Goal: Obtain resource: Download file/media

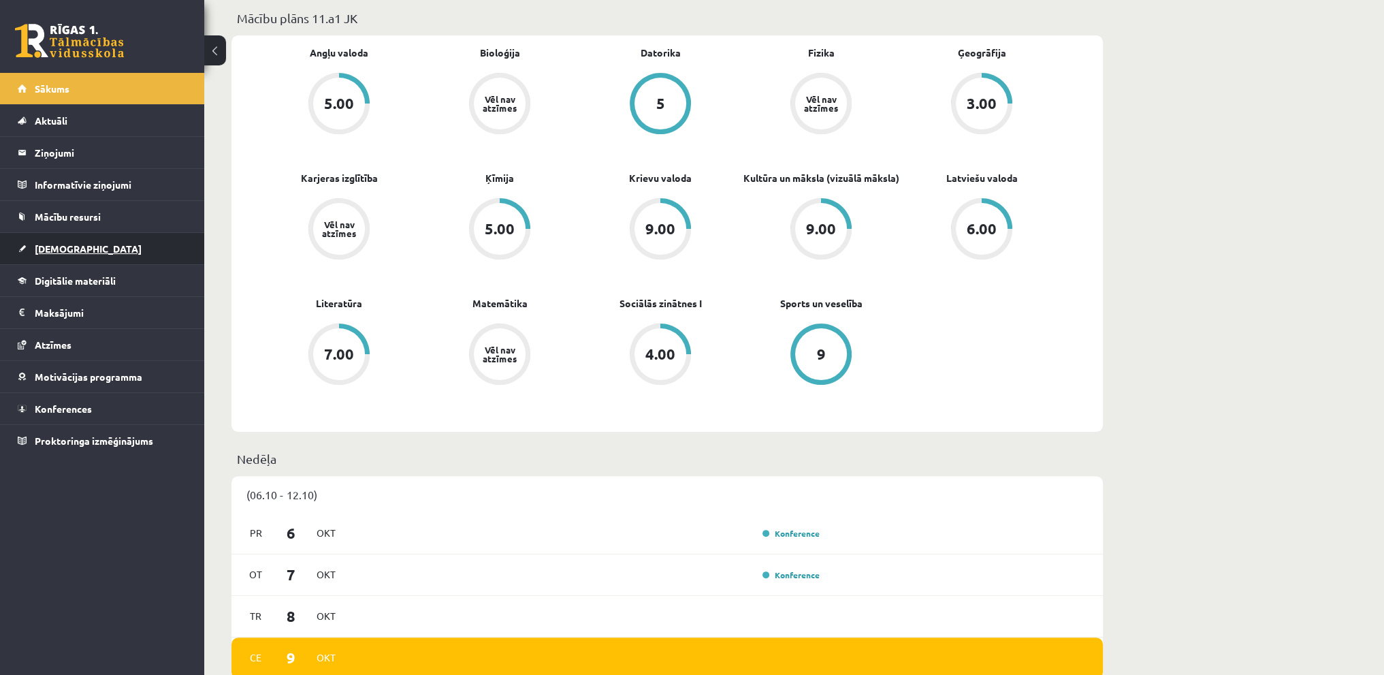
scroll to position [408, 0]
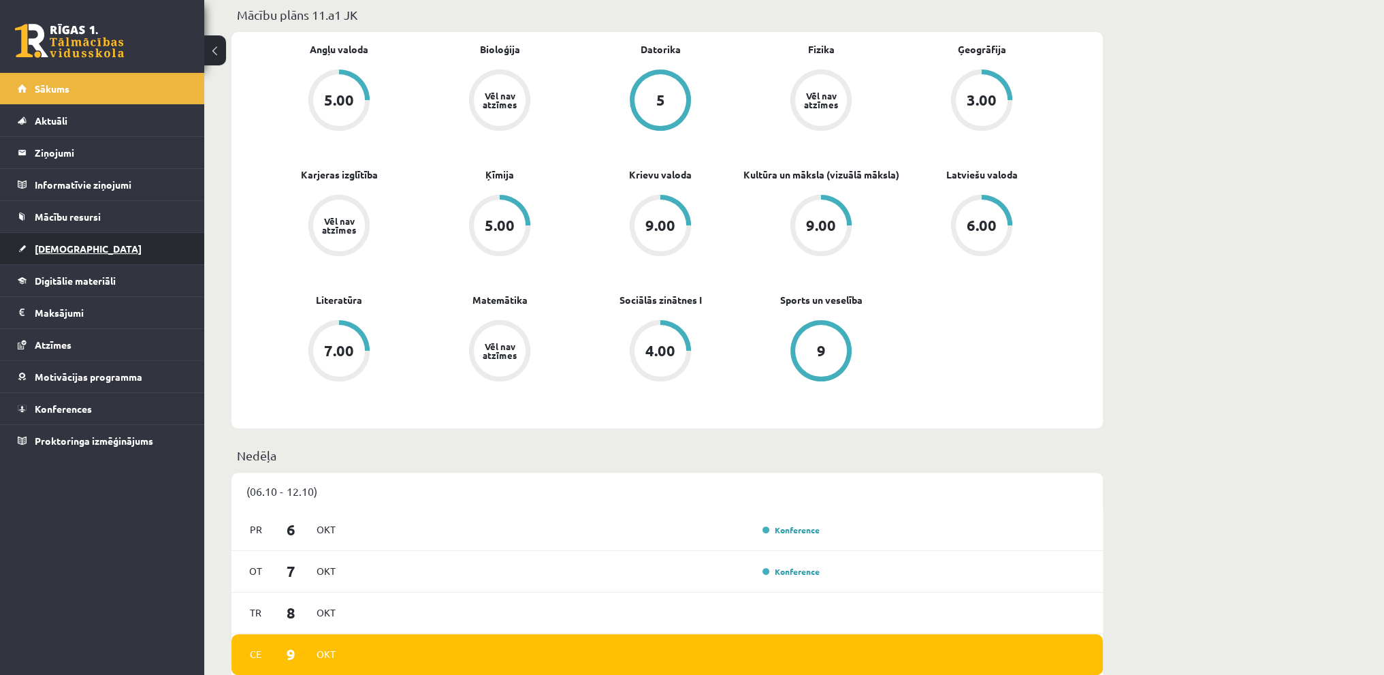
click at [88, 239] on link "[DEMOGRAPHIC_DATA]" at bounding box center [102, 248] width 169 height 31
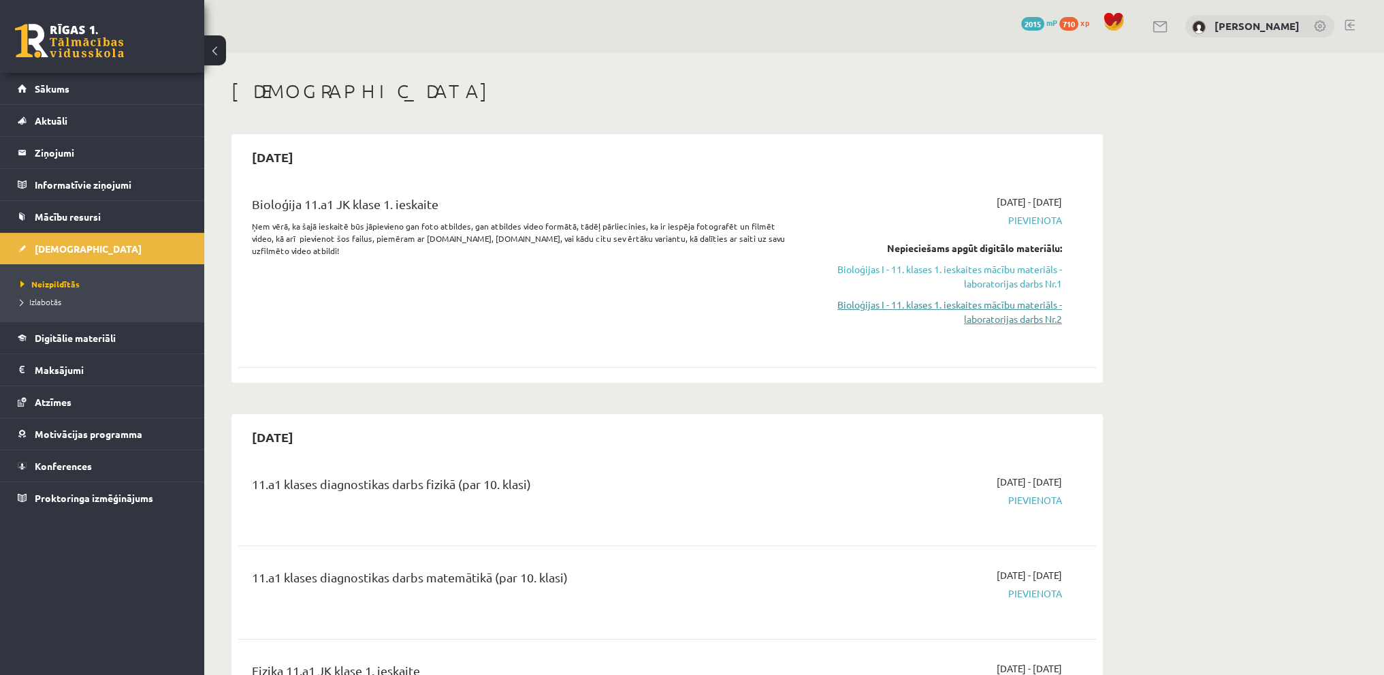
click at [1052, 312] on link "Bioloģijas I - 11. klases 1. ieskaites mācību materiāls - laboratorijas darbs N…" at bounding box center [933, 311] width 257 height 29
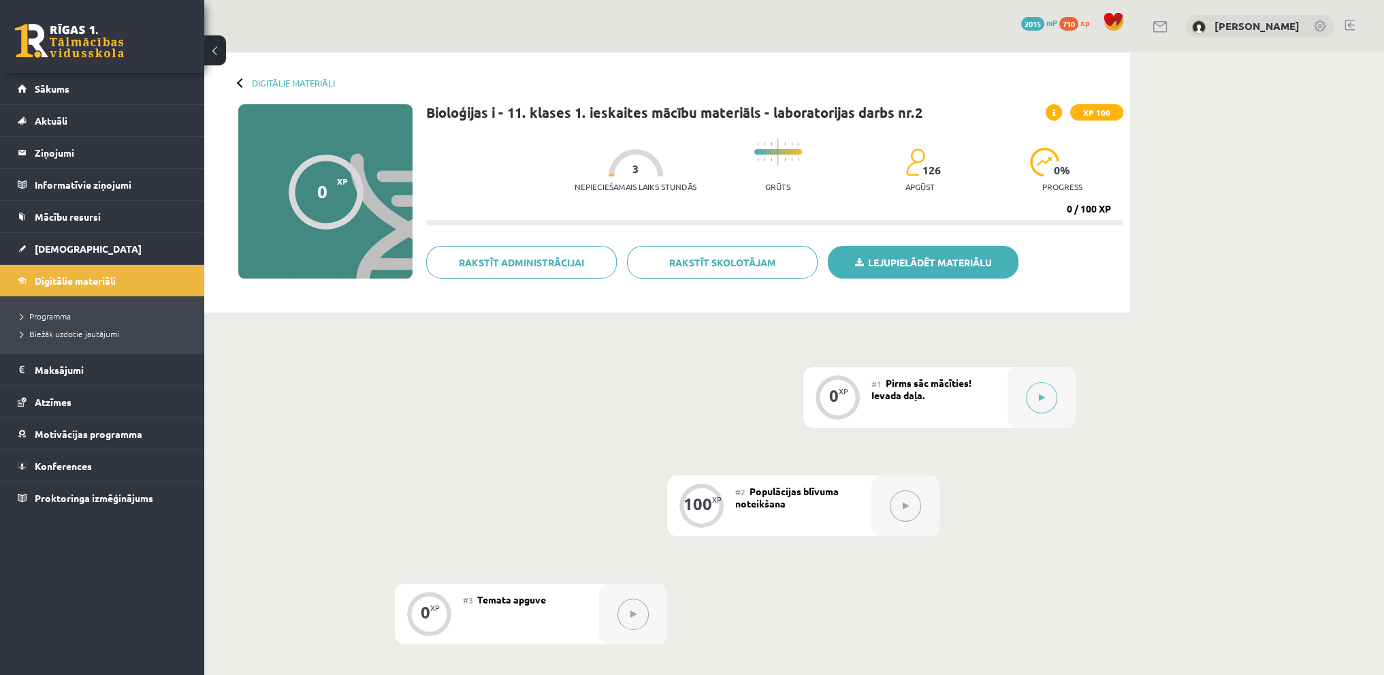
click at [945, 259] on link "Lejupielādēt materiālu" at bounding box center [923, 262] width 191 height 33
click at [78, 285] on link "Digitālie materiāli" at bounding box center [102, 280] width 169 height 31
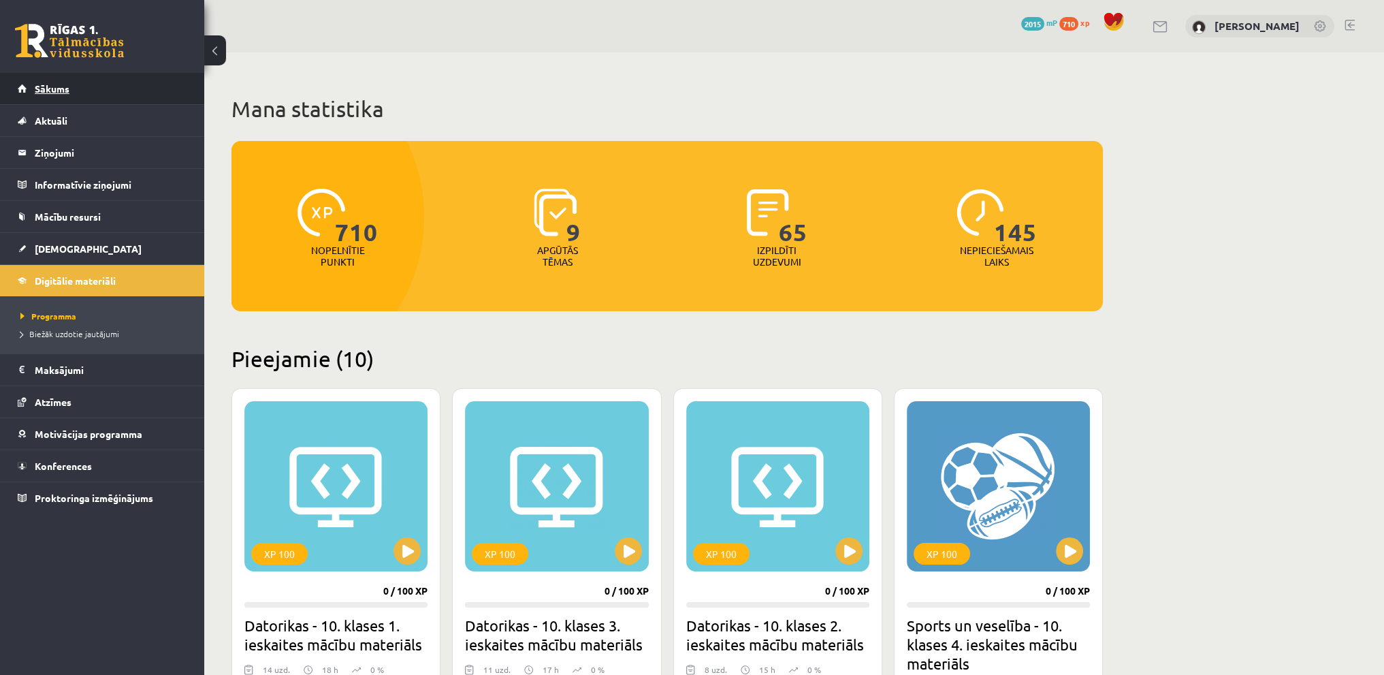
click at [61, 82] on link "Sākums" at bounding box center [102, 88] width 169 height 31
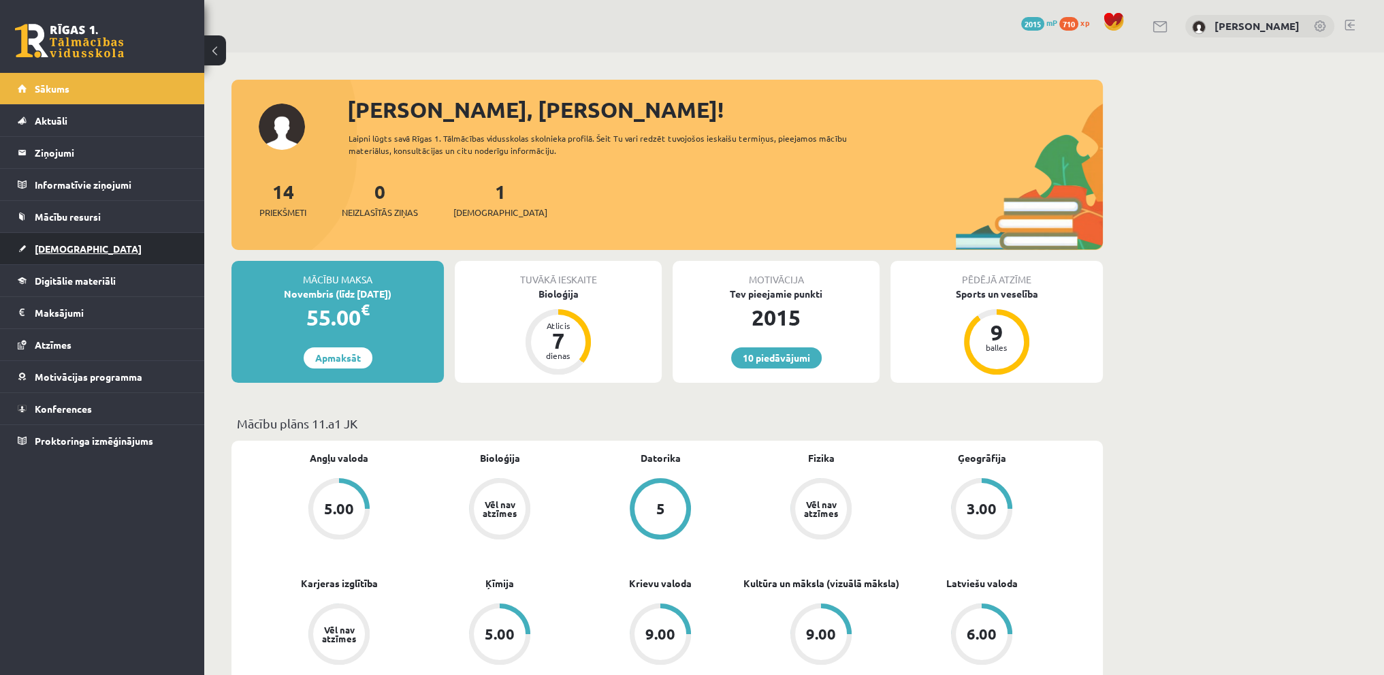
click at [76, 260] on link "[DEMOGRAPHIC_DATA]" at bounding box center [102, 248] width 169 height 31
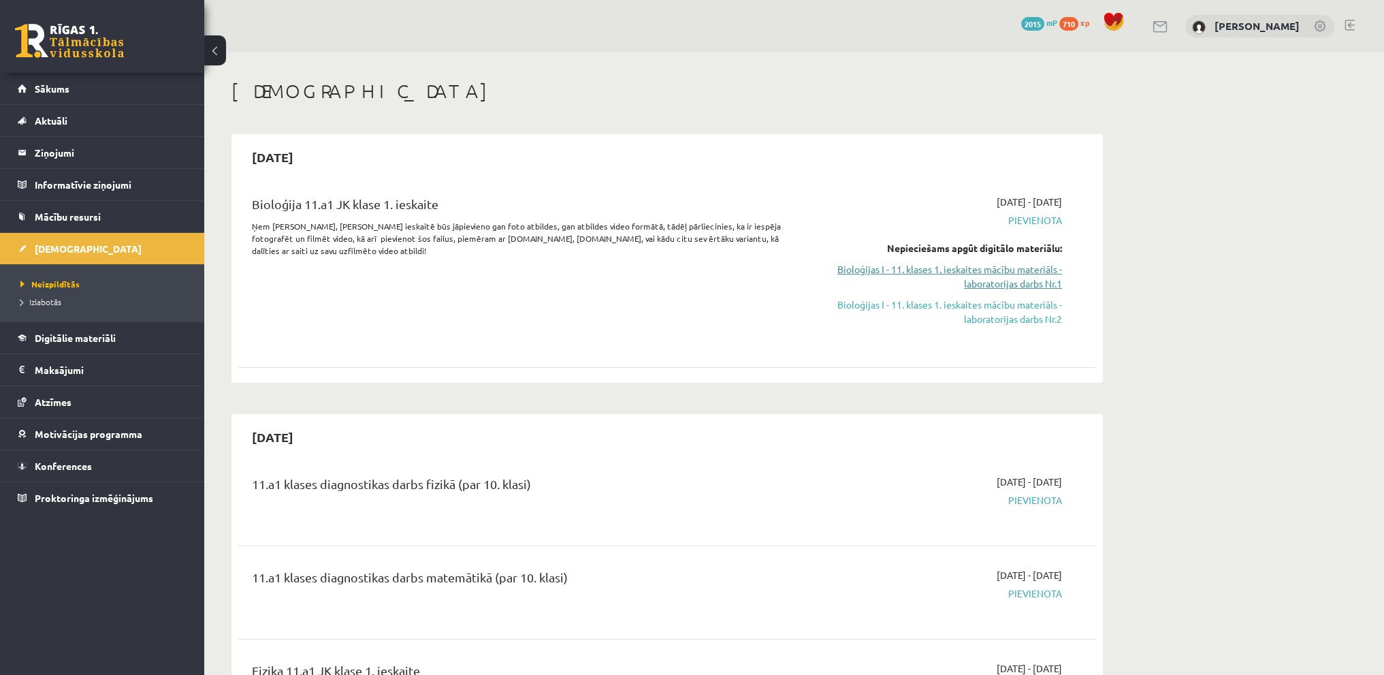
click at [991, 262] on link "Bioloģijas I - 11. klases 1. ieskaites mācību materiāls - laboratorijas darbs N…" at bounding box center [933, 276] width 257 height 29
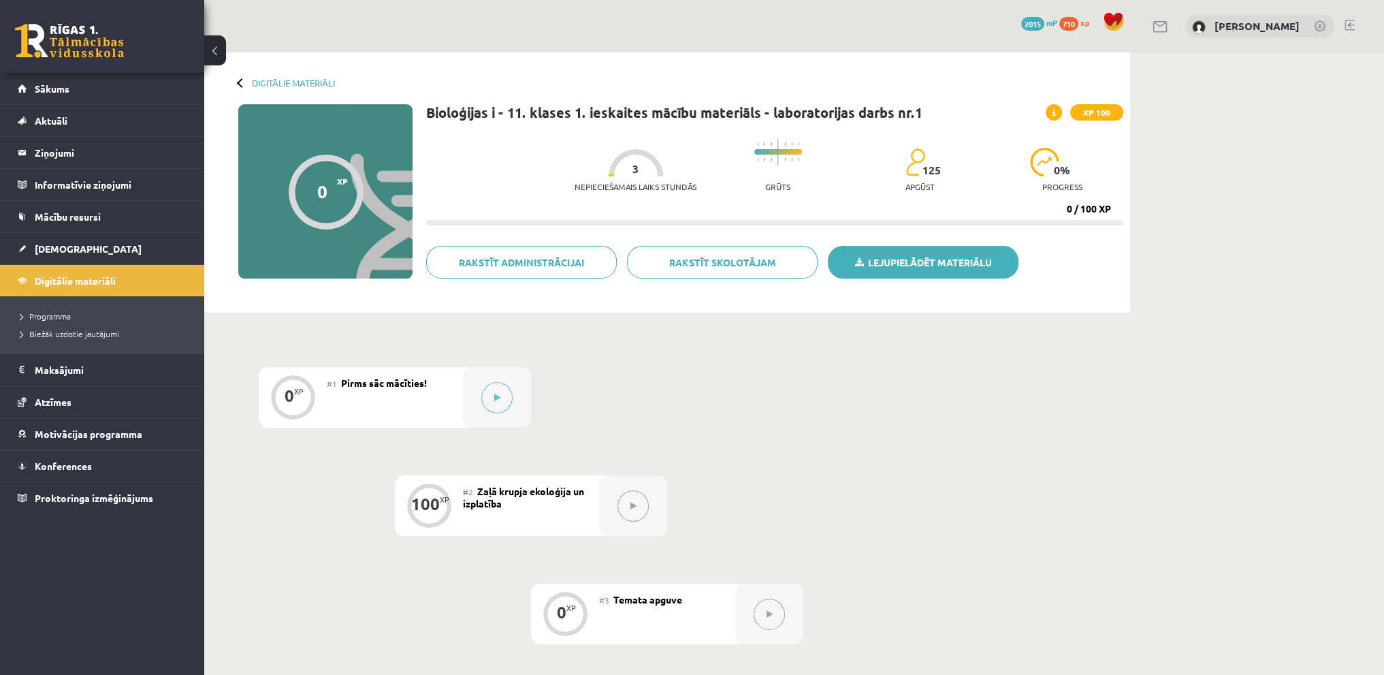
click at [967, 265] on link "Lejupielādēt materiālu" at bounding box center [923, 262] width 191 height 33
click at [1347, 24] on link at bounding box center [1349, 25] width 10 height 11
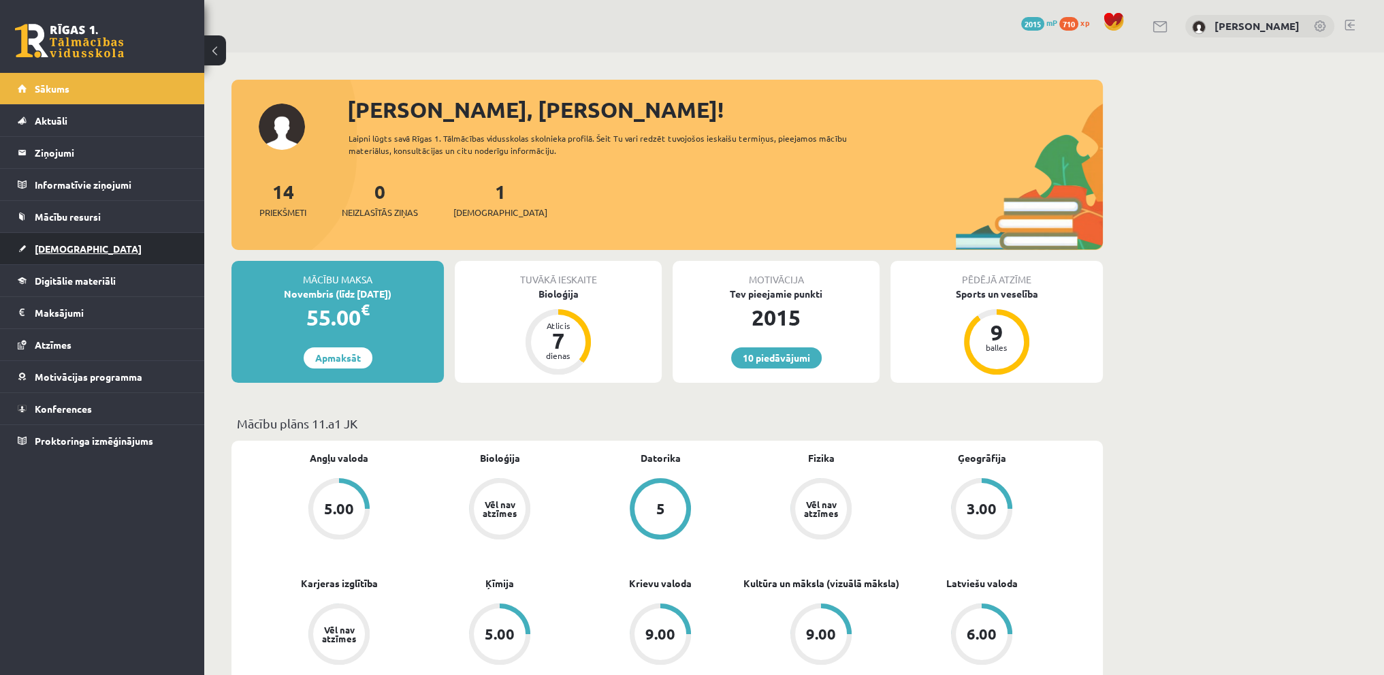
click at [82, 262] on link "[DEMOGRAPHIC_DATA]" at bounding box center [102, 248] width 169 height 31
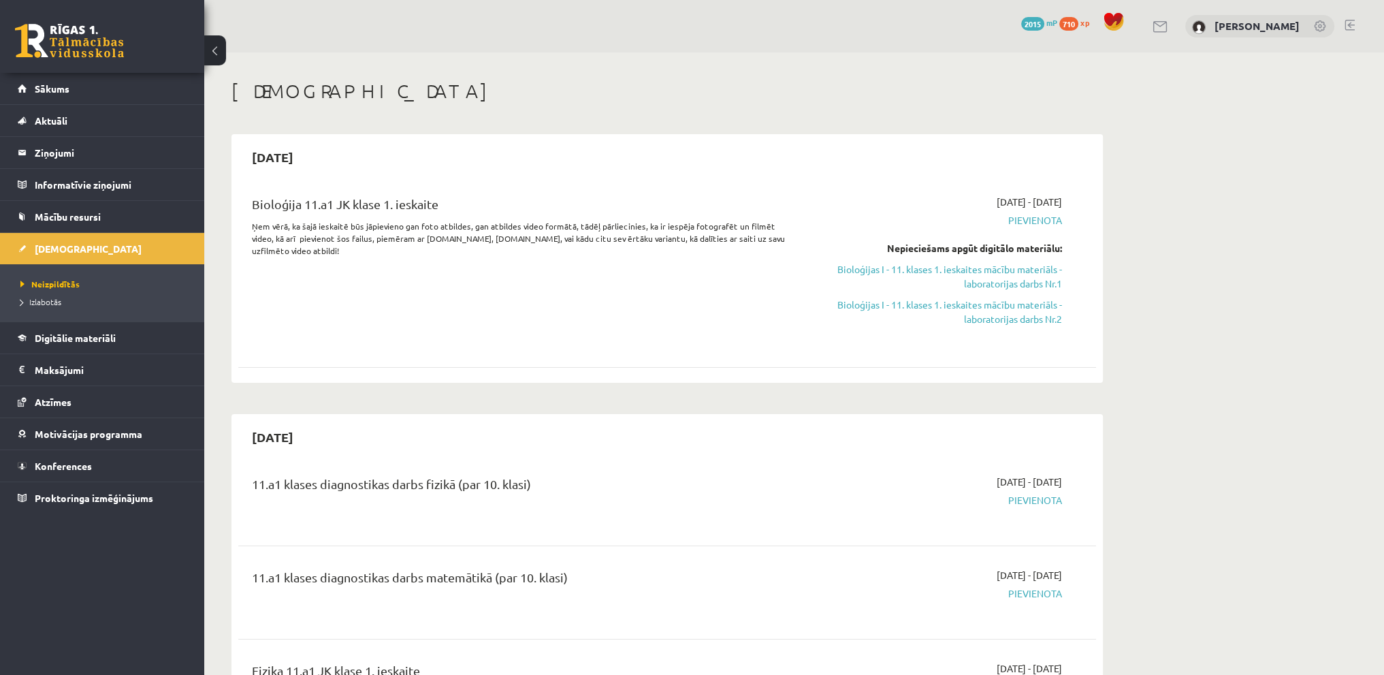
click at [1346, 22] on link at bounding box center [1349, 25] width 10 height 11
